Goal: Task Accomplishment & Management: Complete application form

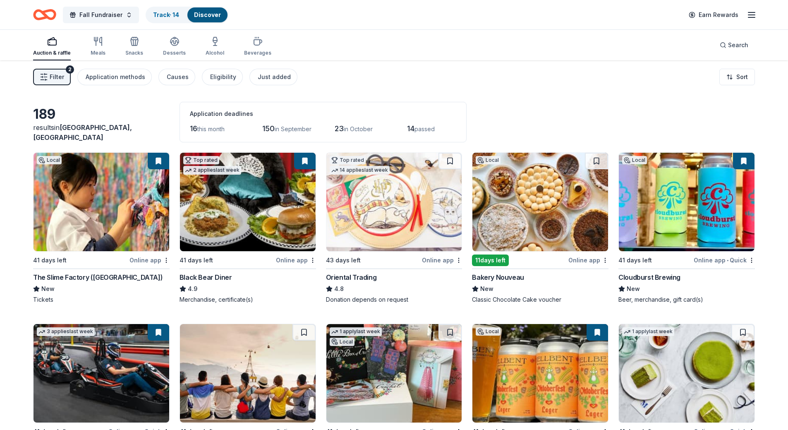
click at [355, 79] on div "Filter 2 Application methods Causes Eligibility Just added Sort" at bounding box center [394, 76] width 788 height 33
click at [265, 77] on div "Just added" at bounding box center [274, 77] width 33 height 10
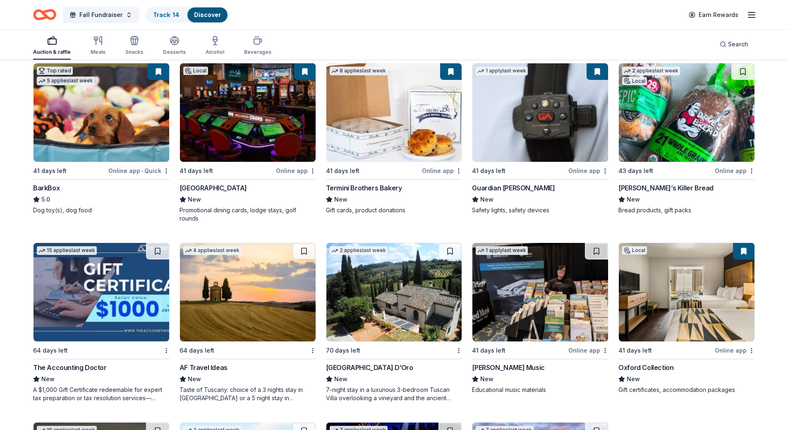
scroll to position [290, 0]
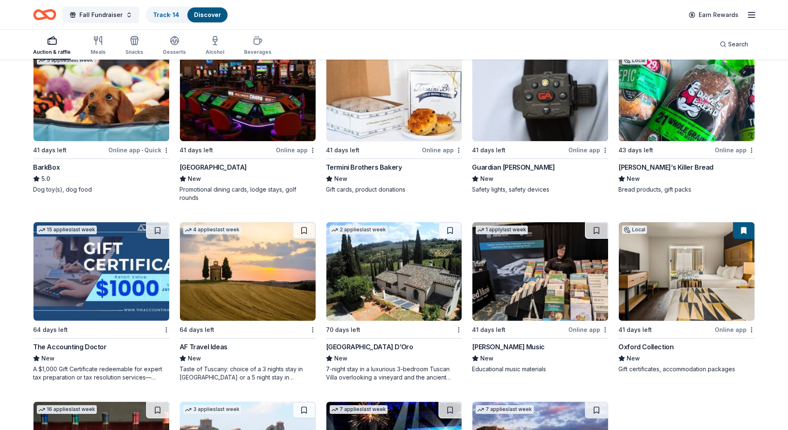
click at [709, 93] on img at bounding box center [687, 92] width 136 height 98
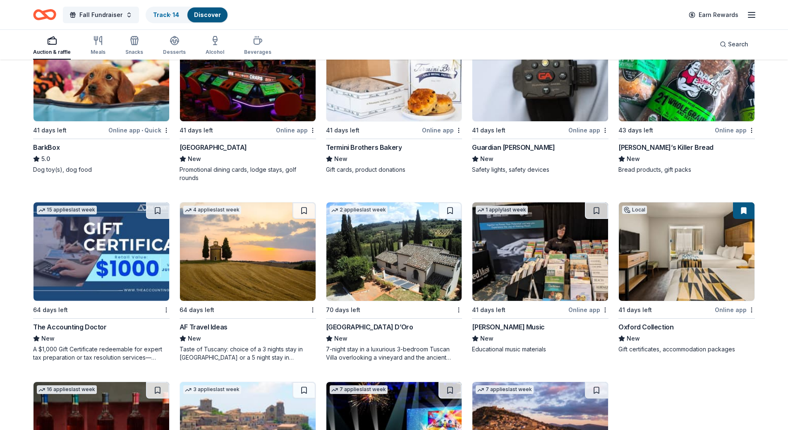
scroll to position [372, 0]
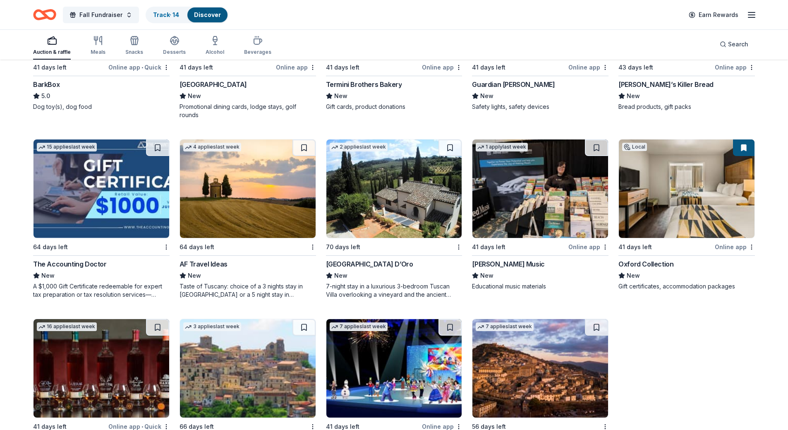
click at [249, 202] on img at bounding box center [248, 188] width 136 height 98
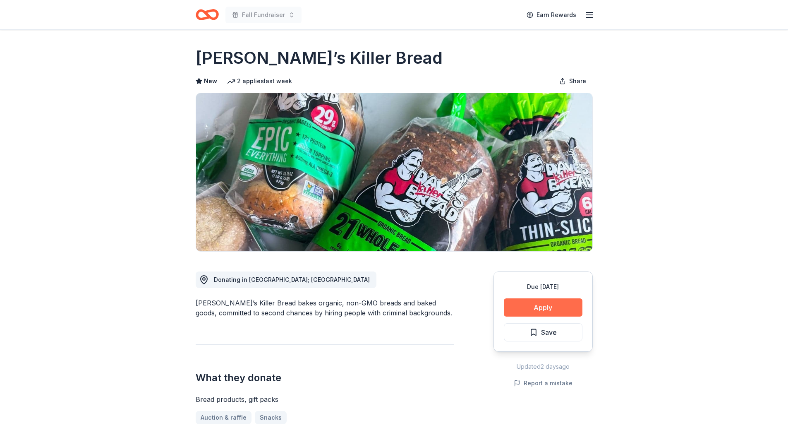
click at [544, 300] on button "Apply" at bounding box center [543, 307] width 79 height 18
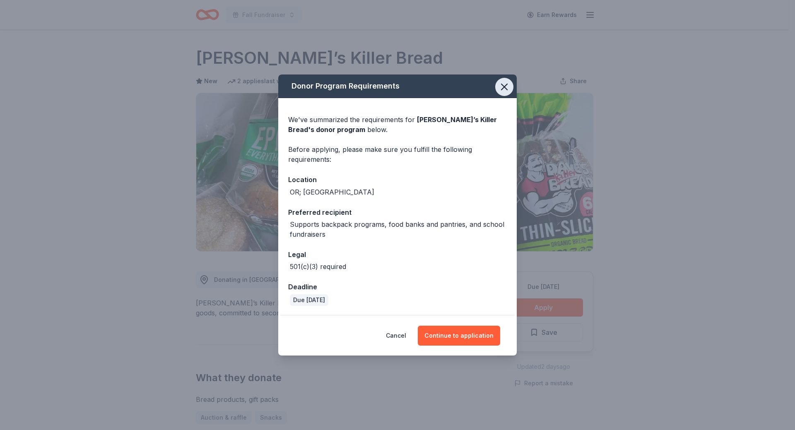
click at [505, 94] on button "button" at bounding box center [504, 87] width 18 height 18
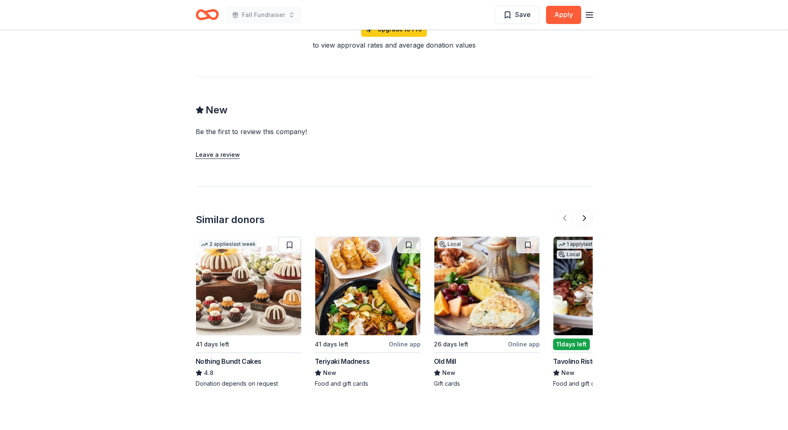
scroll to position [845, 0]
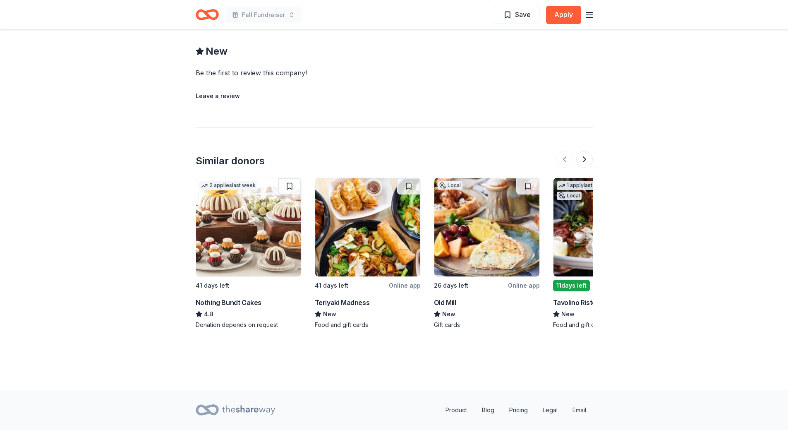
click at [237, 228] on img at bounding box center [248, 227] width 105 height 98
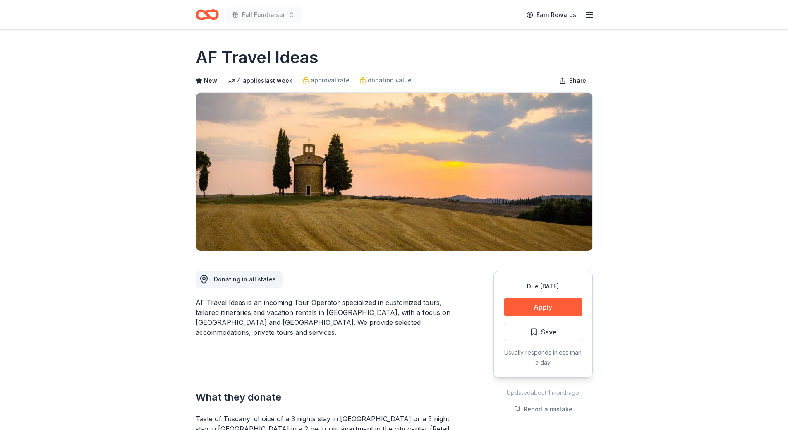
scroll to position [0, 0]
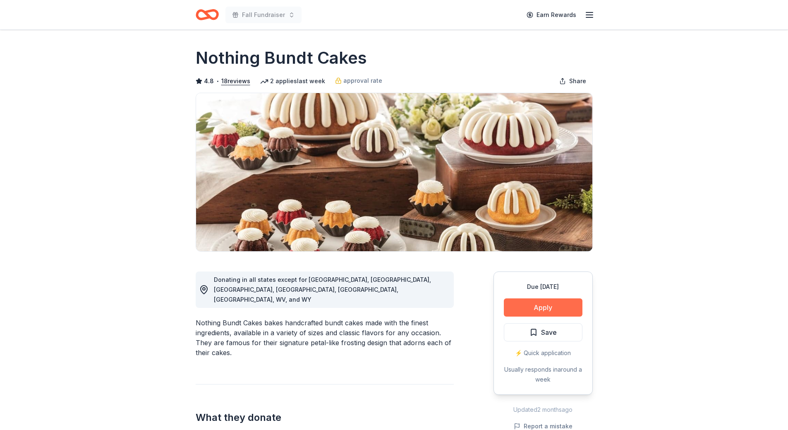
click at [548, 312] on button "Apply" at bounding box center [543, 307] width 79 height 18
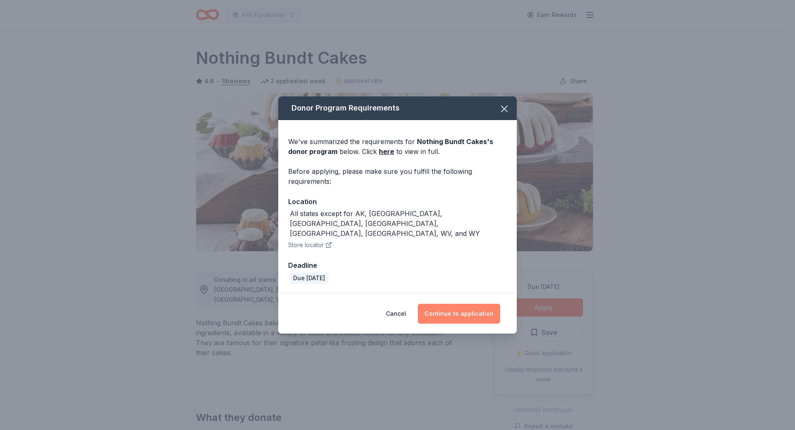
click at [472, 307] on button "Continue to application" at bounding box center [459, 314] width 82 height 20
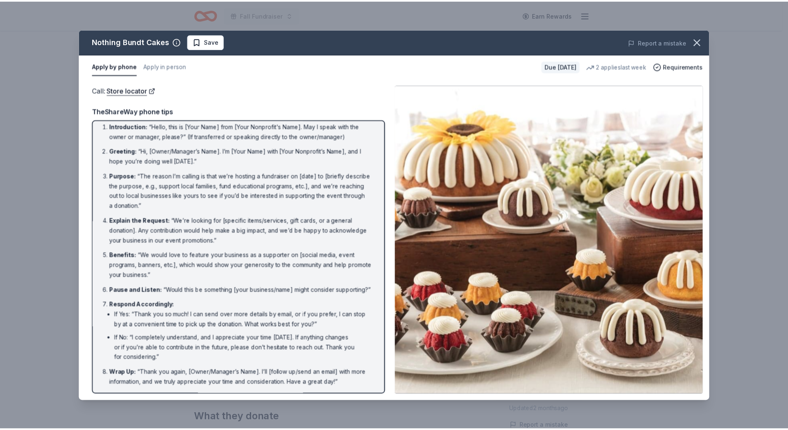
scroll to position [16, 0]
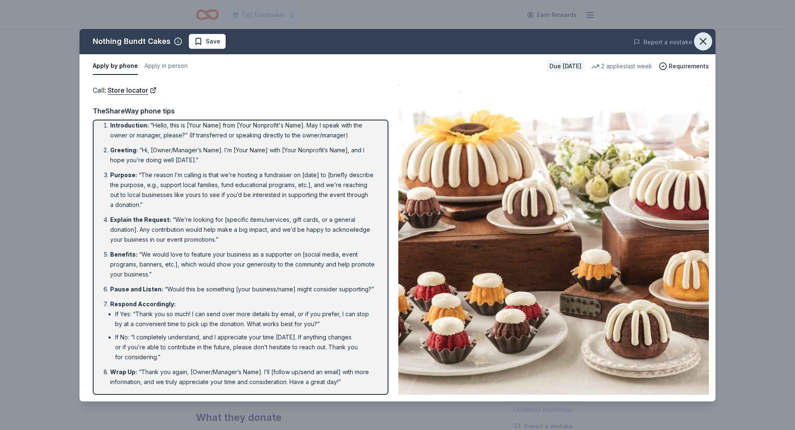
click at [705, 43] on icon "button" at bounding box center [703, 41] width 6 height 6
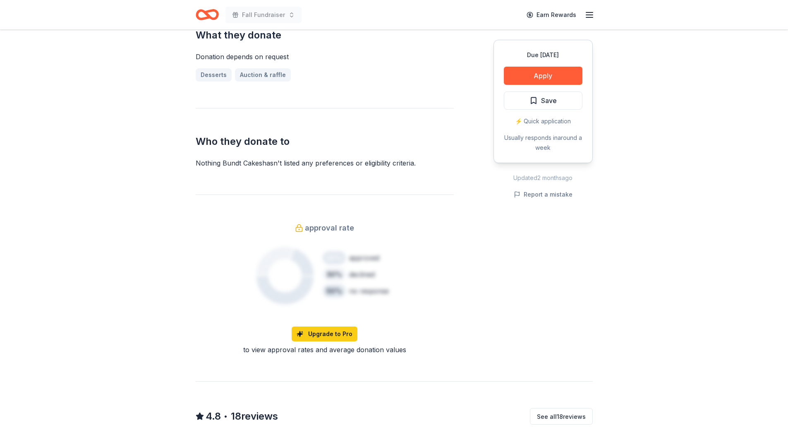
scroll to position [248, 0]
